Goal: Use online tool/utility: Utilize a website feature to perform a specific function

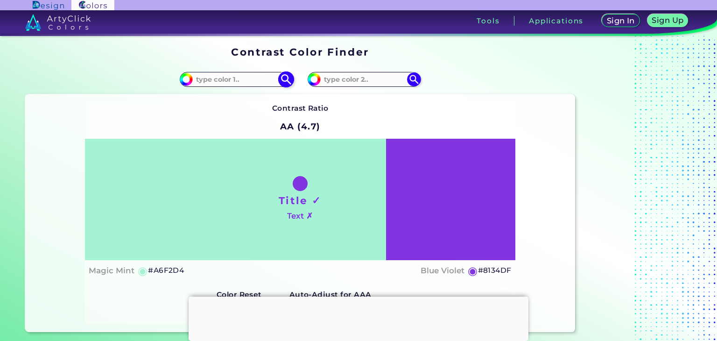
click at [269, 84] on input at bounding box center [236, 79] width 87 height 13
type input "2a2a2a"
type input "#2a2a2a"
type input "#2A2A2A"
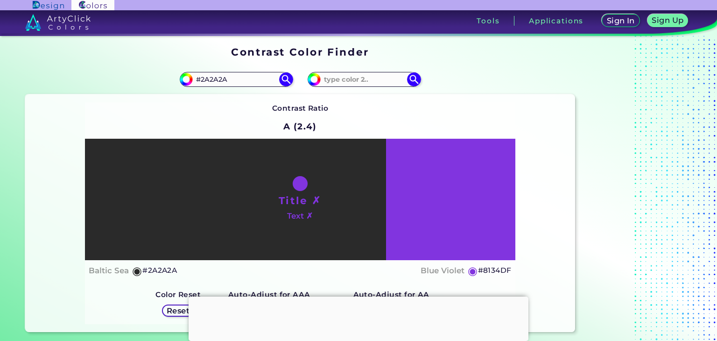
click at [476, 206] on div "Title ✗ Text ✗" at bounding box center [300, 200] width 431 height 122
click at [312, 79] on input "#8134df" at bounding box center [313, 78] width 12 height 12
type input "#a295b1"
type input "#A295B1"
type input "#a296b0"
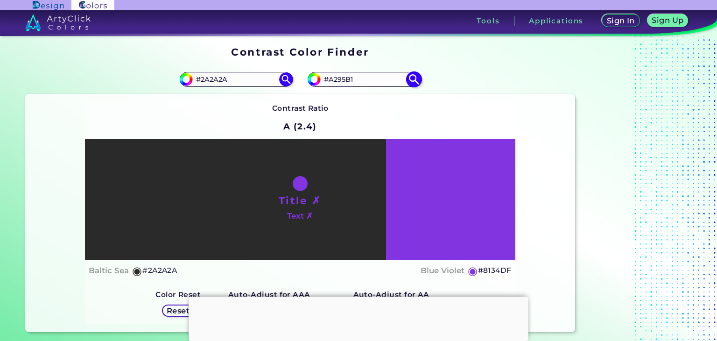
type input "#A296B0"
type input "#a599b2"
type input "#A599B2"
type input "#a79cb4"
type input "#A79CB4"
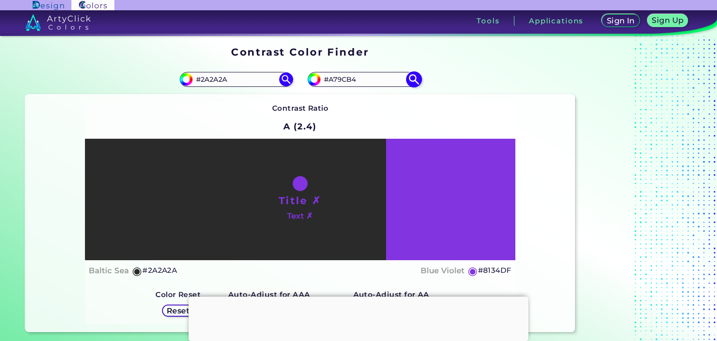
type input "#aca1ba"
type input "#ACA1BA"
type input "#afa4bc"
type input "#AFA4BC"
type input "#b7adc2"
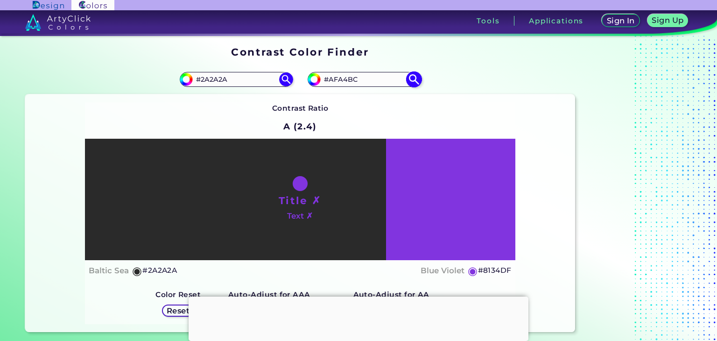
type input "#B7ADC2"
type input "#c6bcd2"
type input "#C6BCD2"
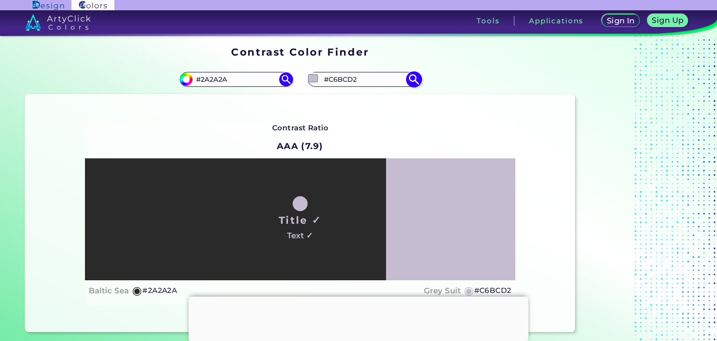
type input "#796c89"
type input "#796C89"
type input "#766986"
type input "#746882"
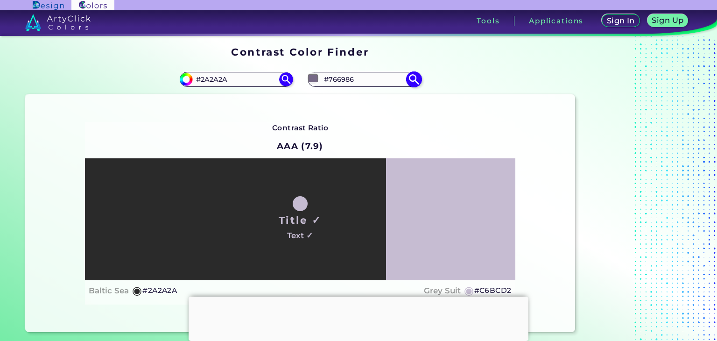
type input "#746882"
type input "#675d74"
type input "#675D74"
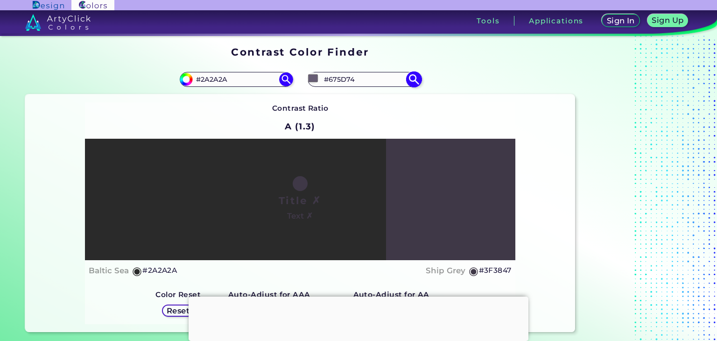
type input "#3f3847"
type input "#3F3847"
type input "#26222b"
type input "#26222B"
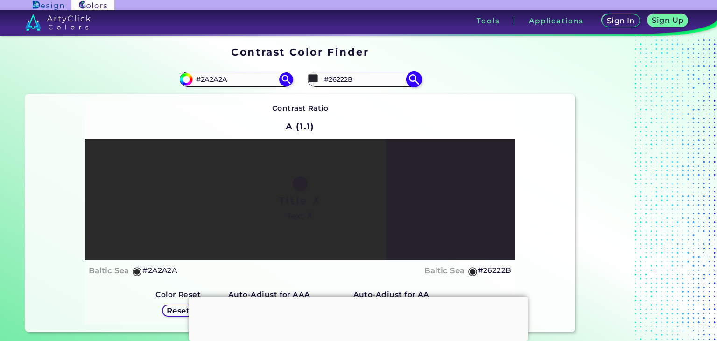
type input "#635d69"
type input "#635D69"
type input "#6a6572"
type input "#6A6572"
type input "#898391"
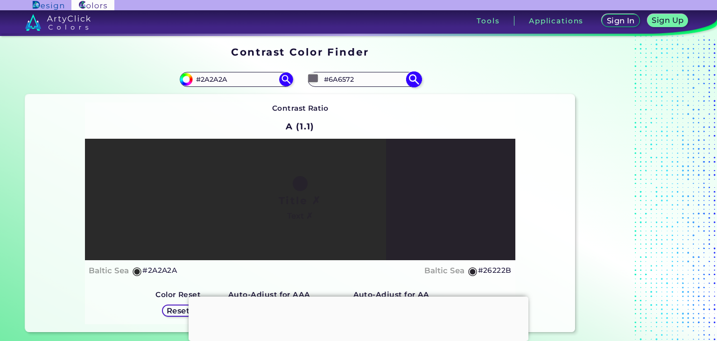
type input "#898391"
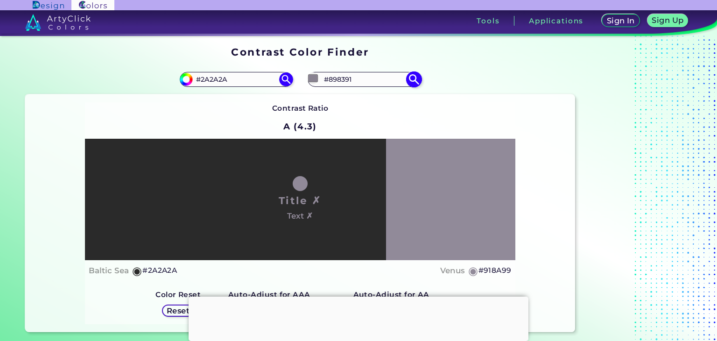
type input "#aaa2b4"
type input "#AAA2B4"
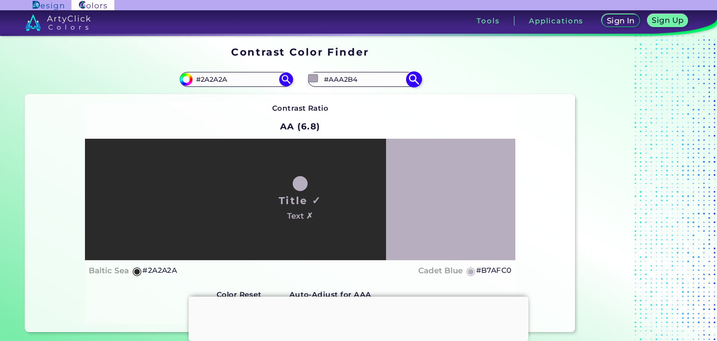
type input "#cbc3d5"
type input "#CBC3D5"
type input "#d3cadd"
type input "#D3CADD"
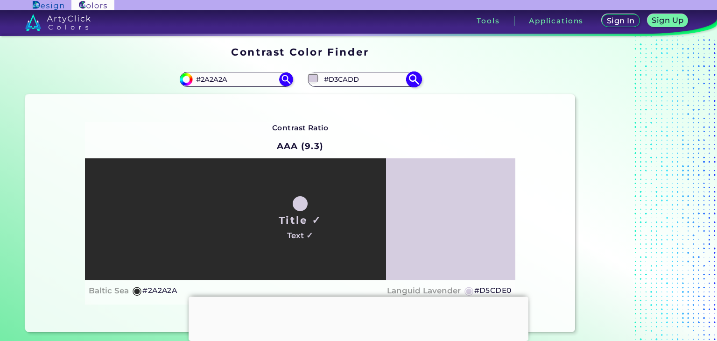
type input "#d5cde0"
type input "#D5CDE0"
type input "#d8d0e1"
type input "#D8D0E1"
type input "#dbd3e3"
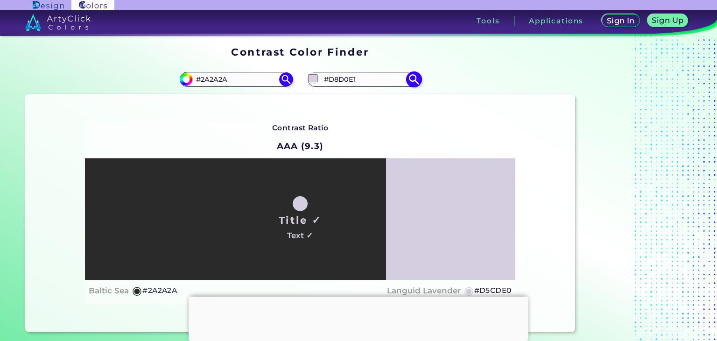
type input "#DBD3E3"
type input "#ddd7e5"
type input "#DDD7E5"
type input "#e0dae7"
type input "#E0DAE7"
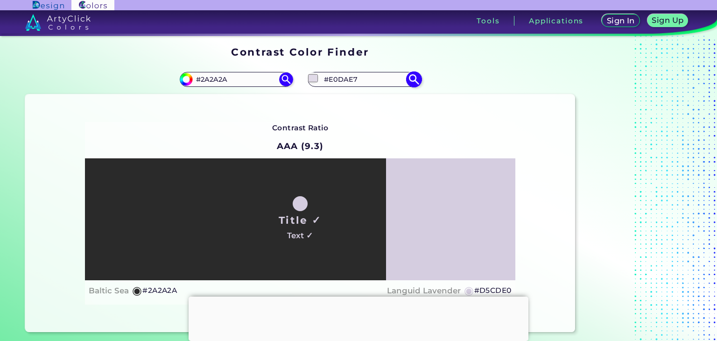
type input "#e2dde9"
type input "#E2DDE9"
type input "#e5dfec"
type input "#E5DFEC"
type input "#eae6ef"
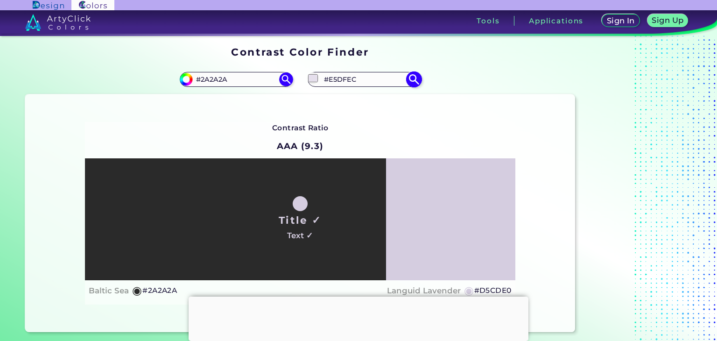
type input "#EAE6EF"
type input "#eae7ee"
type input "#EAE7EE"
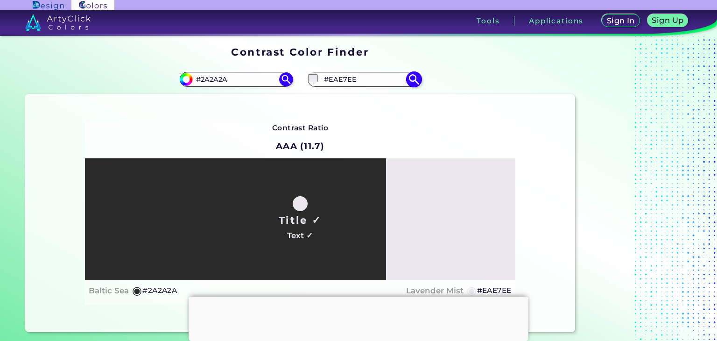
type input "#efedf3"
type input "#EFEDF3"
type input "#f2f0f5"
type input "#F2F0F5"
type input "#ffffff"
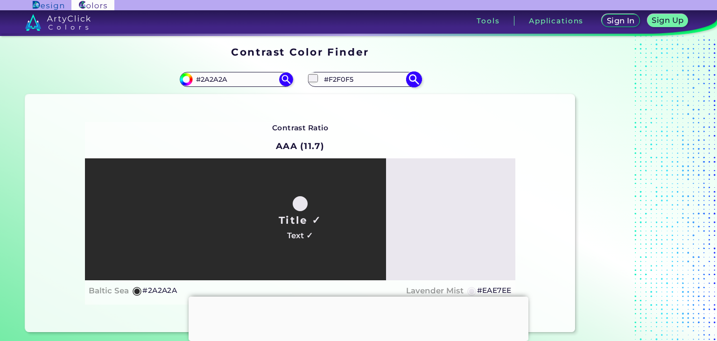
type input "#FFFFFF"
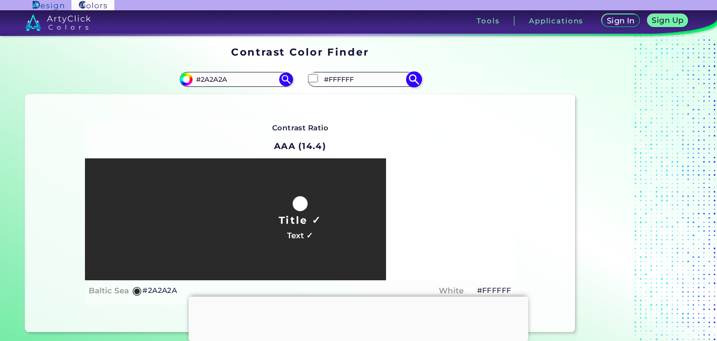
type input "#fcfcfd"
type input "#FCFCFD"
type input "#fcfaff"
type input "#FCFAFF"
type input "#f9f5ff"
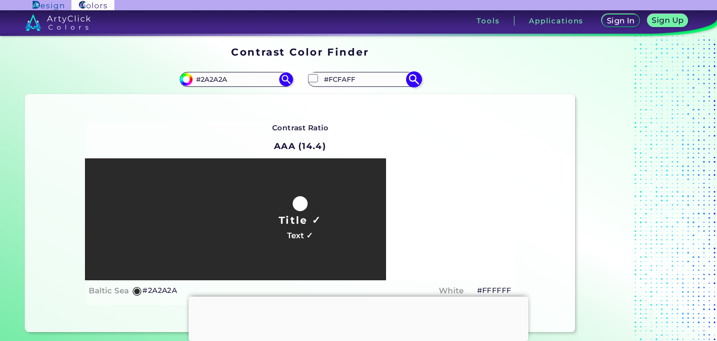
type input "#F9F5FF"
type input "#f7f0ff"
type input "#F7F0FF"
type input "#f4ecfe"
type input "#F4ECFE"
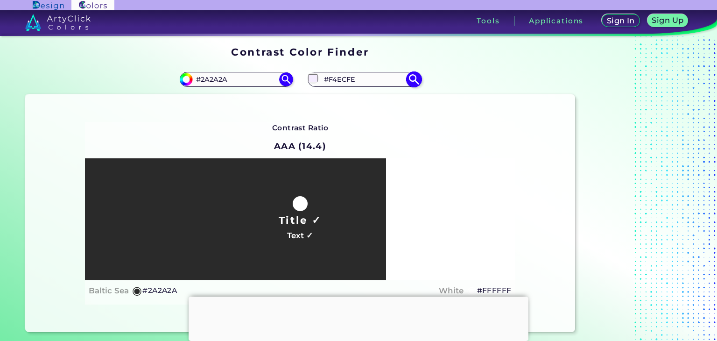
type input "#f4ebff"
type input "#F4EBFF"
type input "#f1e5ff"
type input "#F1E5FF"
type input "#eee1fe"
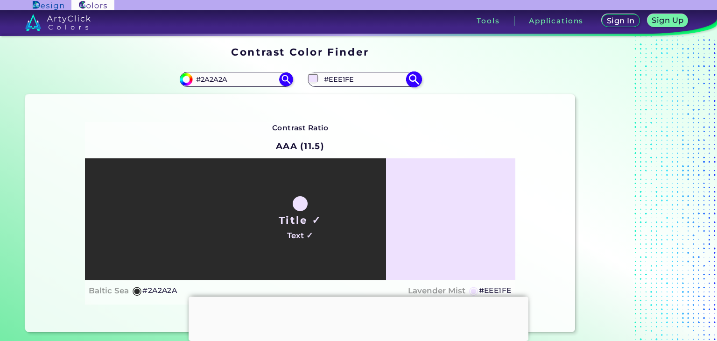
type input "#EEE1FE"
type input "#ebdbff"
type input "#EBDBFF"
type input "#ebdcfe"
type input "#EBDCFE"
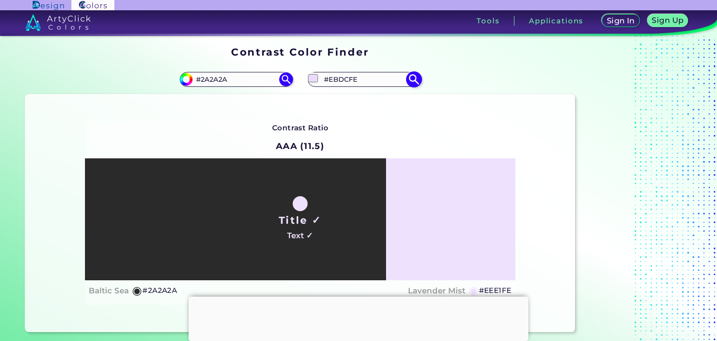
type input "#e9d7fe"
type input "#E9D7FE"
type input "#e9d6ff"
type input "#E9D6FF"
type input "#e6d1ff"
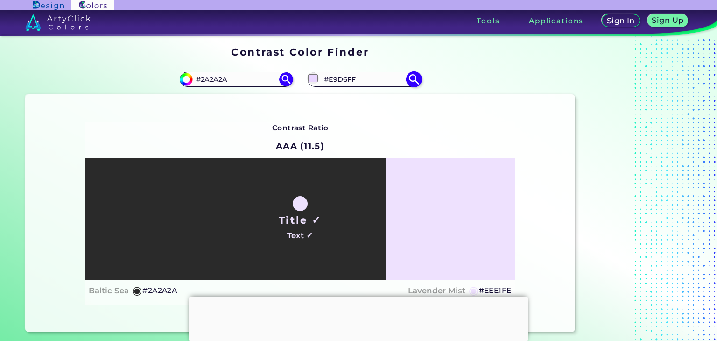
type input "#E6D1FF"
type input "#e6d2fe"
type input "#E6D2FE"
type input "#e6d1ff"
type input "#E6D1FF"
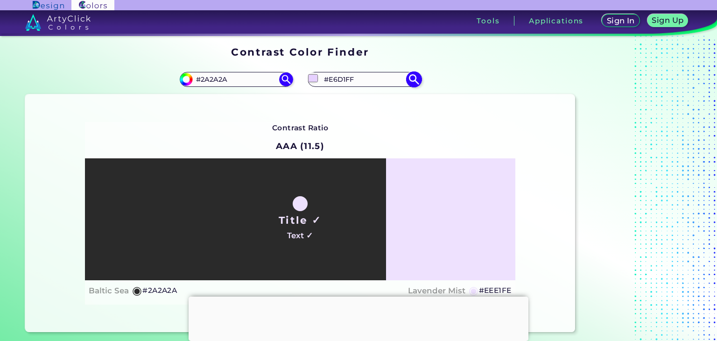
type input "#e3cdfe"
type input "#E3CDFE"
type input "#e3ccff"
type input "#E3CCFF"
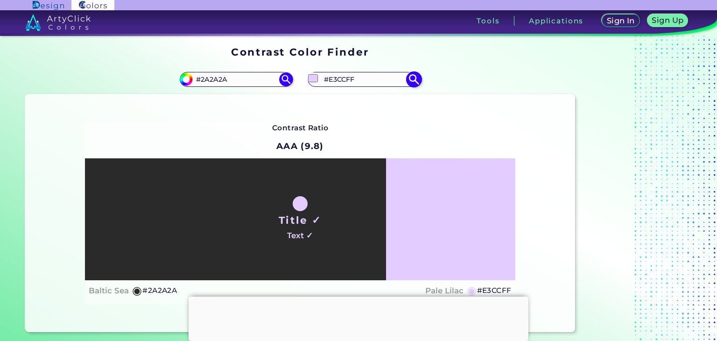
type input "#e0c7ff"
type input "#E0C7FF"
type input "#e0c8fe"
type input "#E0C8FE"
type input "#ddc3fe"
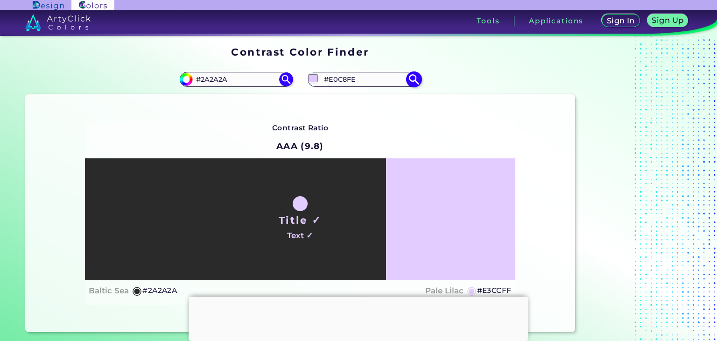
type input "#DDC3FE"
type input "#ddc2ff"
type input "#DDC2FF"
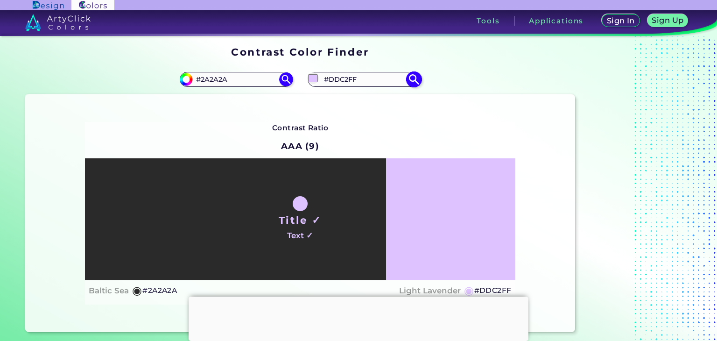
type input "#ddc3fe"
type input "#DDC3FE"
type input "#e0c7ff"
type input "#E0C7FF"
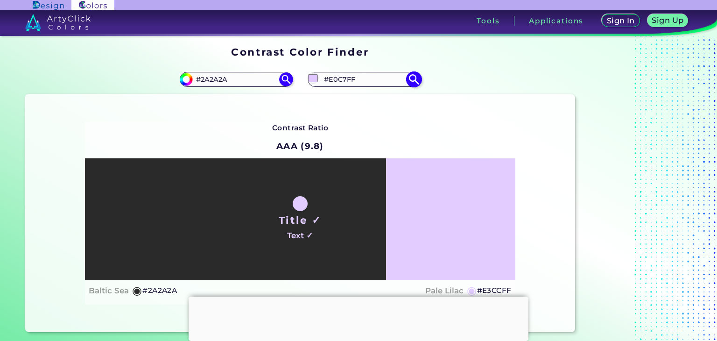
type input "#e3ccff"
type input "#E3CCFF"
type input "#e3cdfe"
type input "#E3CDFE"
type input "#e6d2fe"
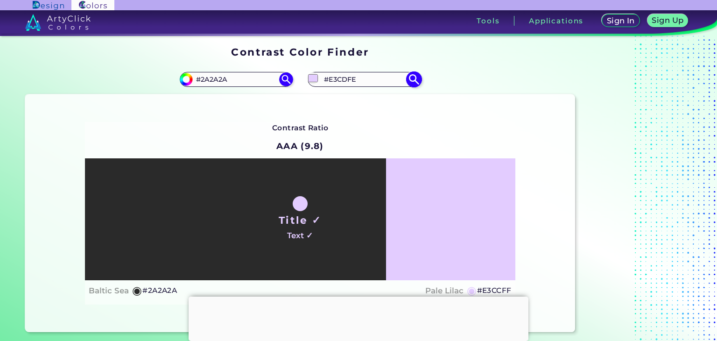
type input "#E6D2FE"
type input "#e6d1ff"
type input "#E6D1FF"
type input "#e9d6ff"
type input "#E9D6FF"
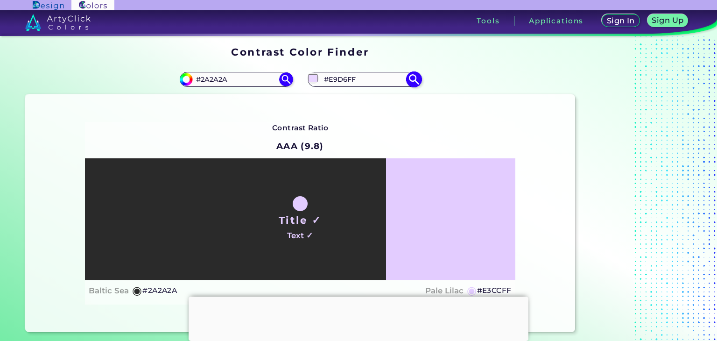
type input "#e9d7fe"
type input "#E9D7FE"
type input "#ebdcfe"
type input "#EBDCFE"
type input "#eee0ff"
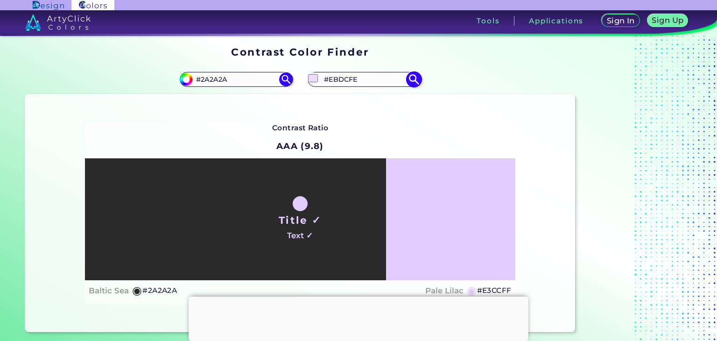
type input "#EEE0FF"
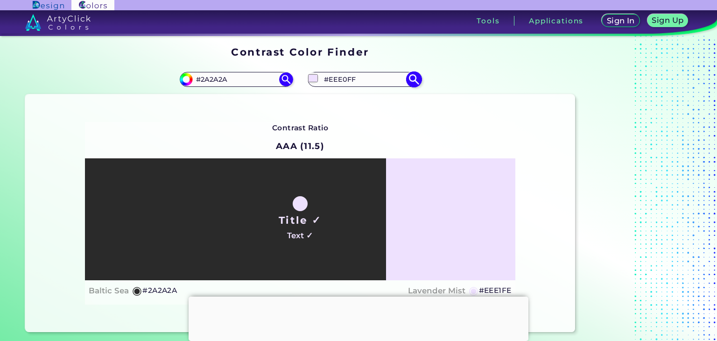
type input "#eee1fe"
type input "#EEE1FE"
type input "#f4ebff"
type input "#F4EBFF"
type input "#f7f0ff"
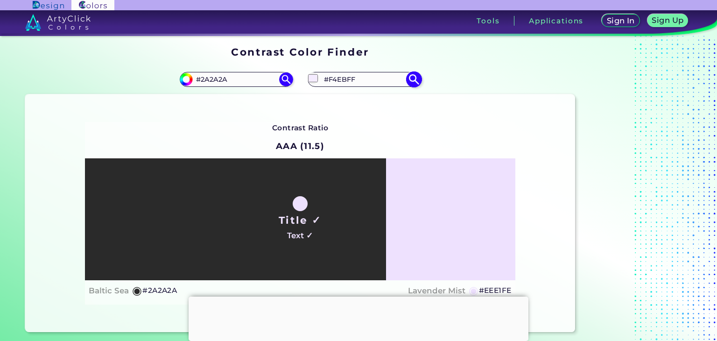
type input "#F7F0FF"
type input "#f7f1fe"
type input "#F7F1FE"
type input "#f9f5ff"
type input "#F9F5FF"
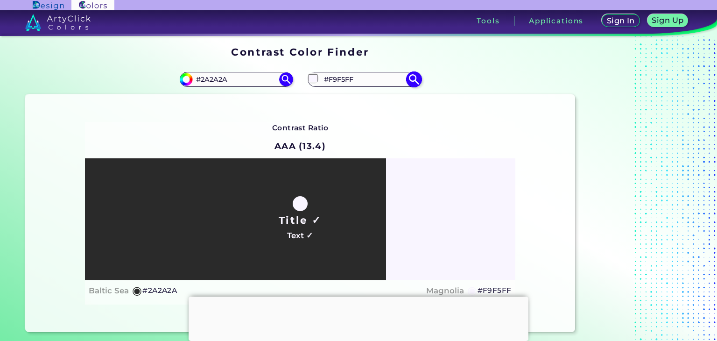
type input "#f9f6fe"
type input "#F9F6FE"
type input "#f9f5ff"
type input "#F9F5FF"
type input "#fcfaff"
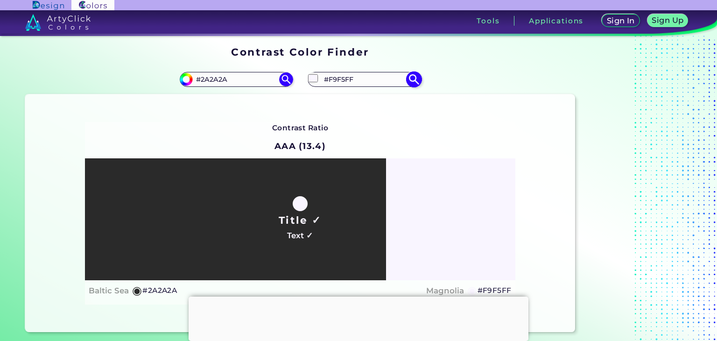
type input "#FCFAFF"
type input "#fcfbfe"
type input "#FCFBFE"
type input "#fcfcfd"
type input "#FCFCFD"
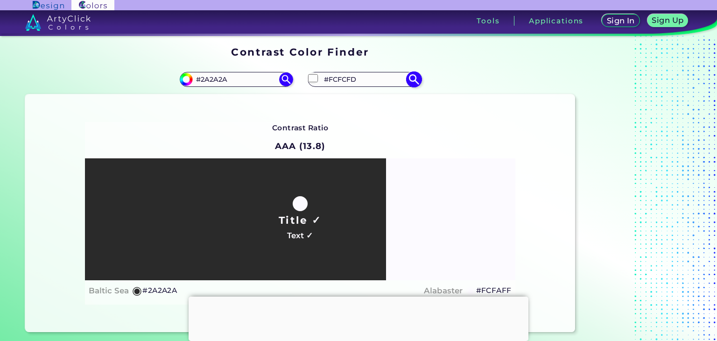
type input "#ffffff"
type input "#FFFFFF"
type input "#b7afc0"
type input "#B7AFC0"
type input "#b9b3c1"
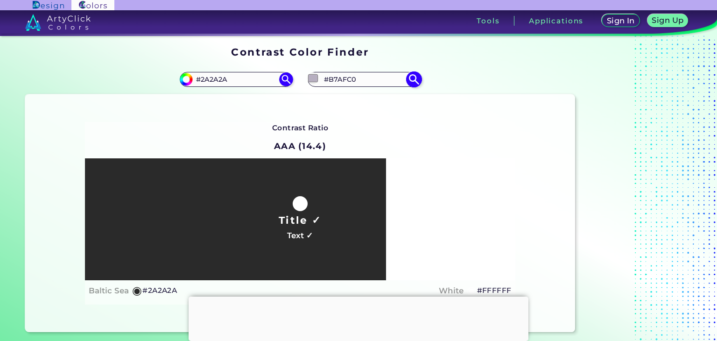
type input "#B9B3C1"
type input "#bcb6c3"
type input "#BCB6C3"
type input "#bfb9c6"
type input "#BFB9C6"
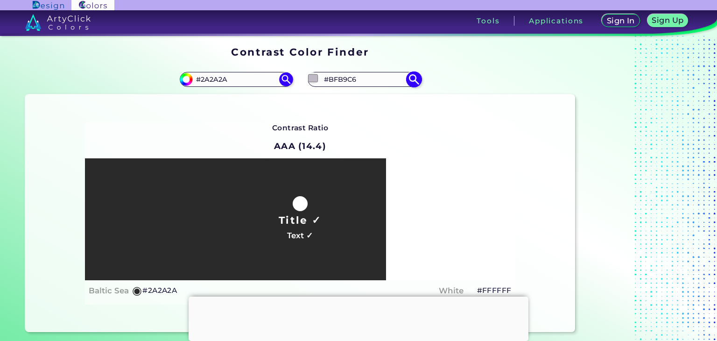
type input "#c4c0c8"
type input "#C4C0C8"
type input "#d1cfd3"
type input "#D1CFD3"
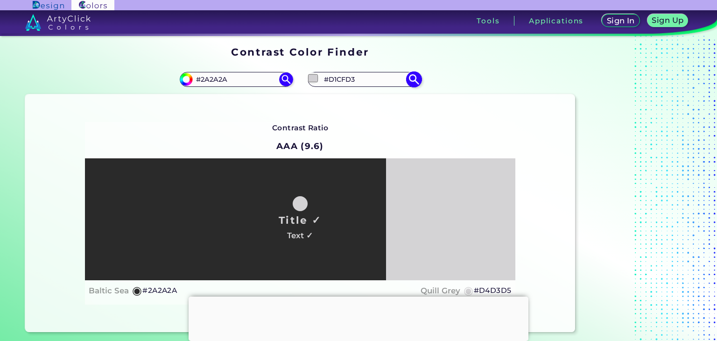
type input "#d9d9d9"
type input "#D9D9D9"
type input "#e8e8e8"
type input "#E8E8E8"
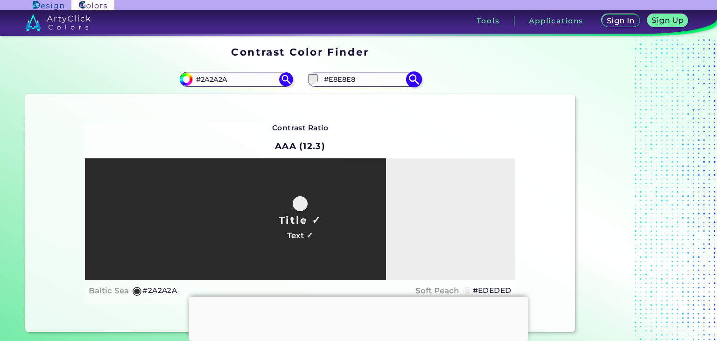
type input "#ededed"
type input "#EDEDED"
type input "#f2f2f2"
type input "#F2F2F2"
type input "#f5f5f5"
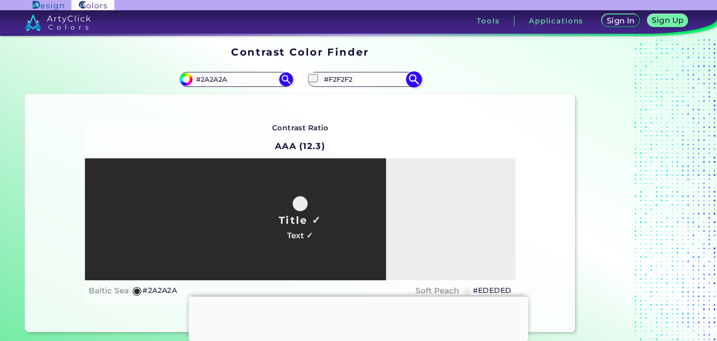
type input "#F5F5F5"
type input "#fafafa"
type input "#FAFAFA"
type input "#fcfcfc"
type input "#FCFCFC"
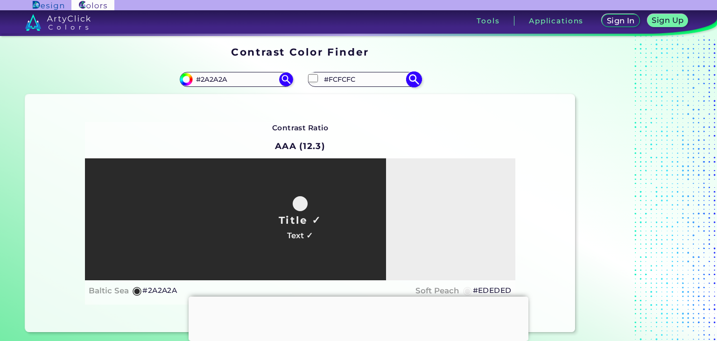
type input "#ffffff"
type input "#FFFFFF"
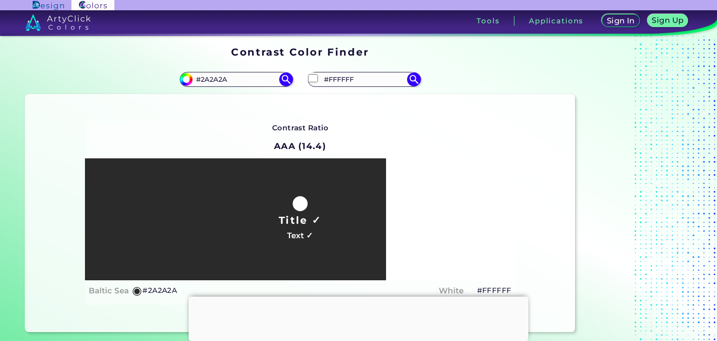
type input "#ffffff"
click at [435, 74] on div "#ffffff #FFFFFF" at bounding box center [437, 79] width 275 height 30
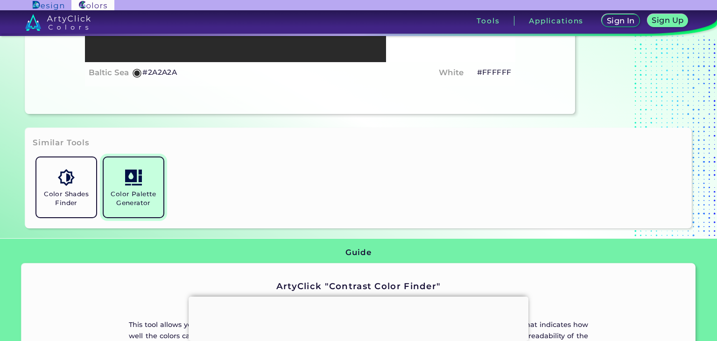
scroll to position [187, 0]
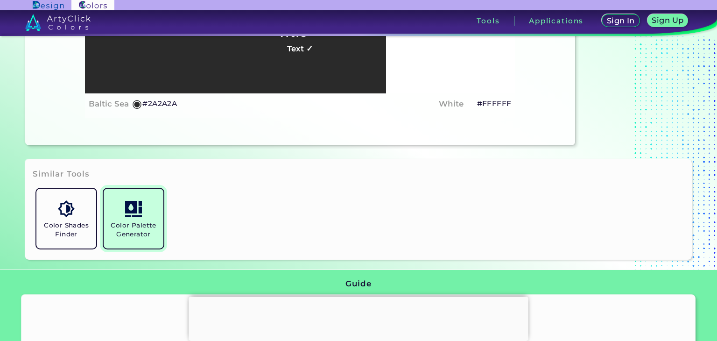
click at [138, 221] on h5 "Color Palette Generator" at bounding box center [133, 230] width 52 height 18
